Goal: Task Accomplishment & Management: Manage account settings

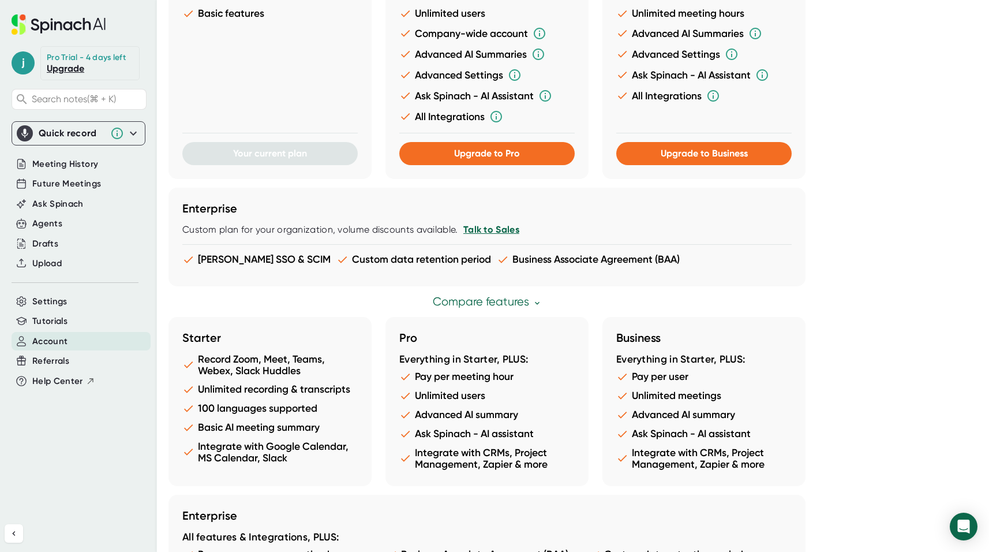
scroll to position [528, 0]
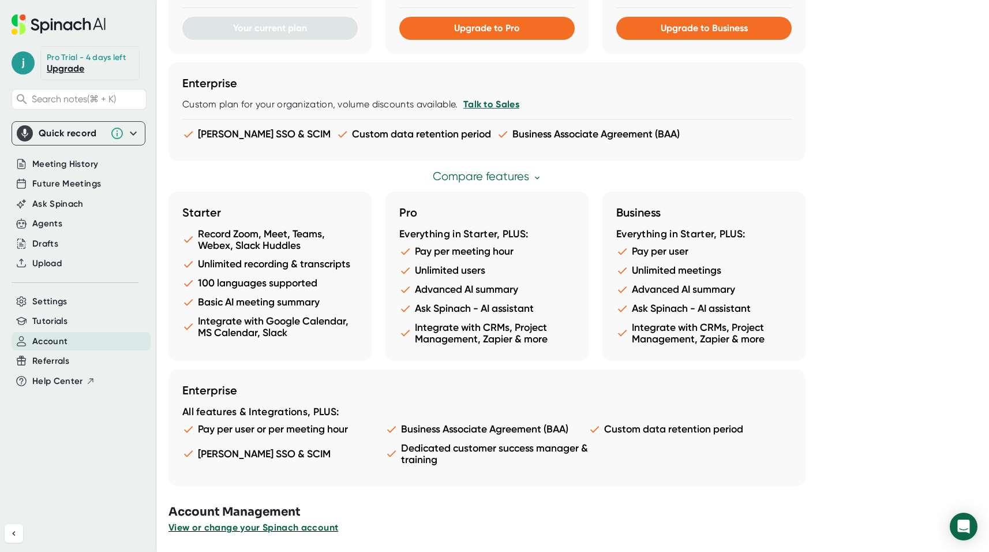
click at [293, 531] on span "View or change your Spinach account" at bounding box center [254, 527] width 170 height 11
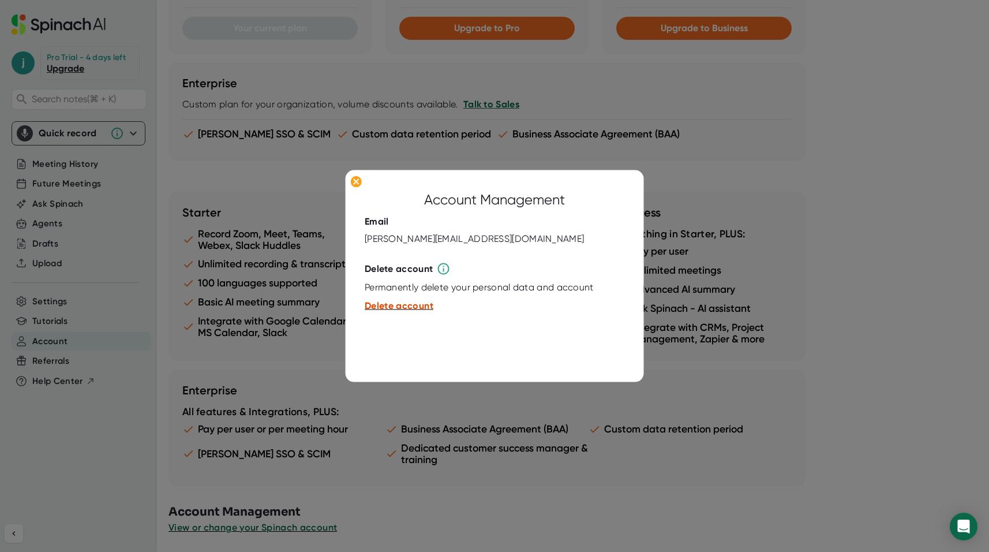
click at [391, 304] on span "Delete account" at bounding box center [399, 305] width 69 height 11
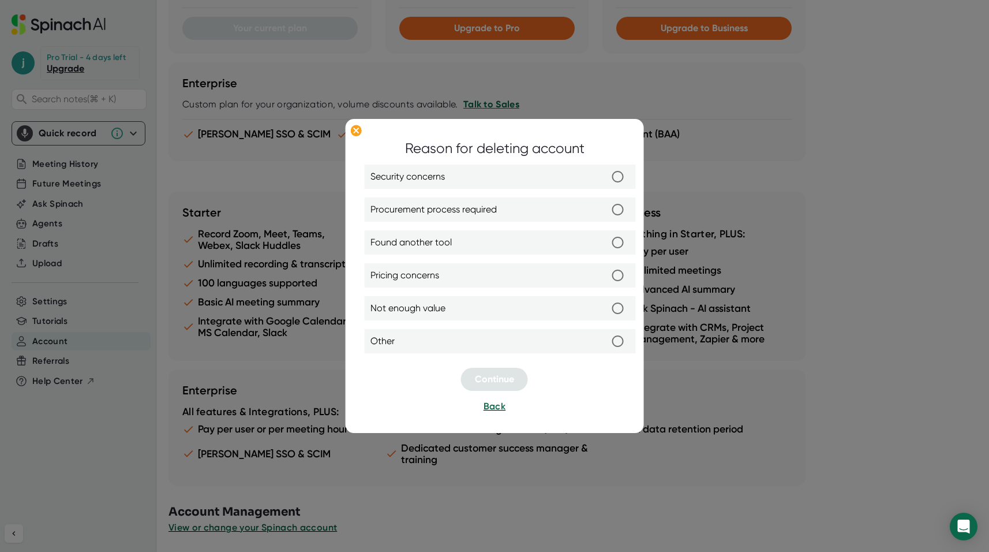
click at [616, 245] on input "Found another tool" at bounding box center [618, 243] width 24 height 24
radio input "true"
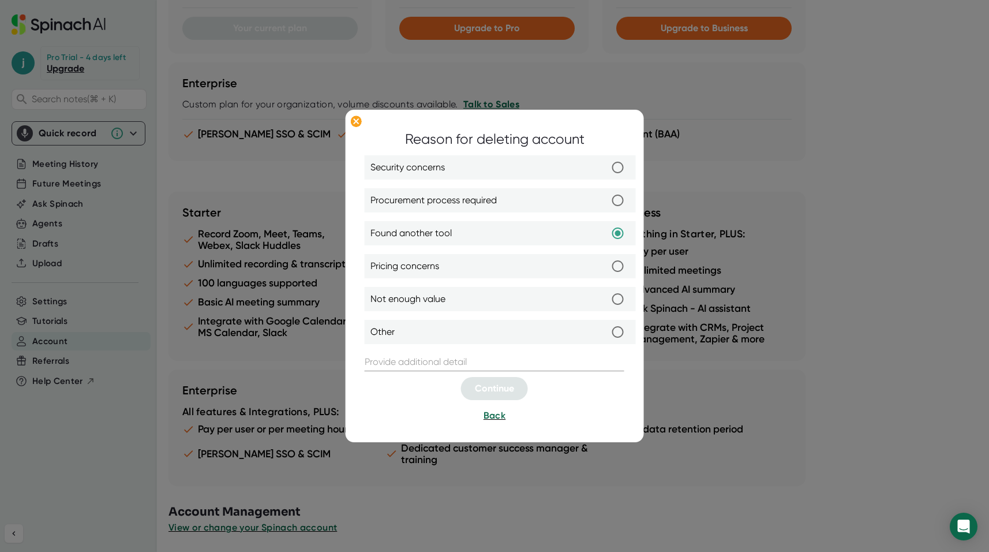
click at [617, 332] on input "Other" at bounding box center [618, 332] width 24 height 24
radio input "true"
click at [621, 167] on input "Security concerns" at bounding box center [618, 168] width 24 height 24
radio input "true"
click at [618, 234] on input "Found another tool" at bounding box center [618, 234] width 24 height 24
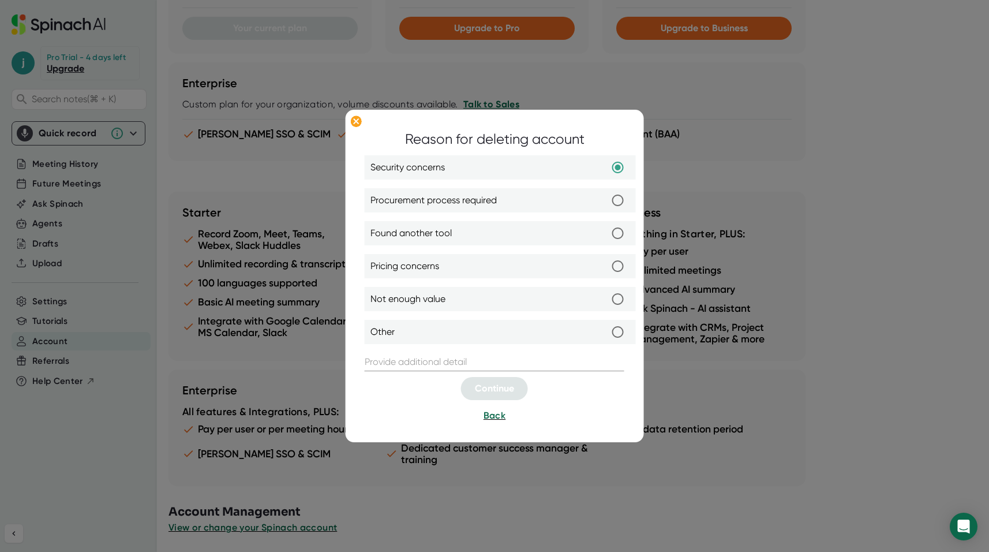
radio input "true"
click at [402, 360] on input "text" at bounding box center [495, 362] width 260 height 18
type input "Fathom"
click at [493, 387] on span "Continue" at bounding box center [494, 388] width 39 height 11
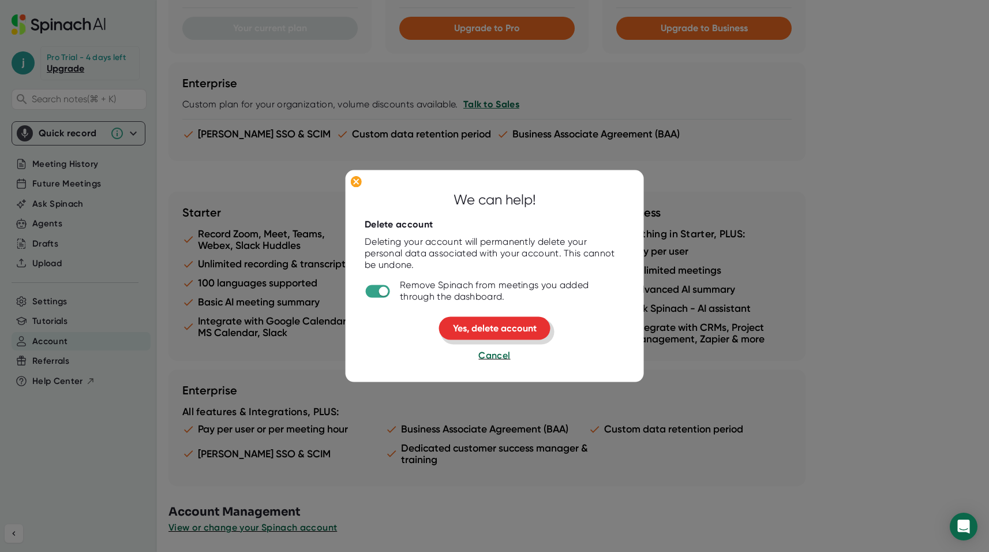
click at [478, 330] on span "Yes, delete account" at bounding box center [495, 328] width 84 height 11
